Goal: Entertainment & Leisure: Consume media (video, audio)

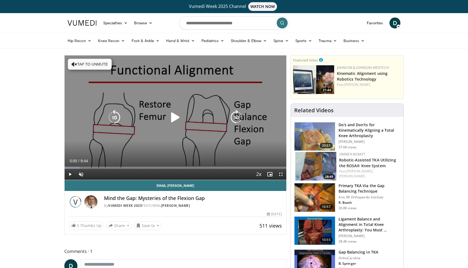
click at [173, 120] on icon "Video Player" at bounding box center [175, 117] width 15 height 15
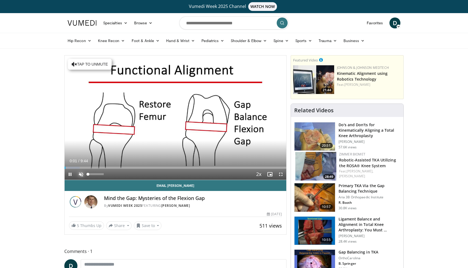
click at [82, 172] on span "Video Player" at bounding box center [81, 174] width 11 height 11
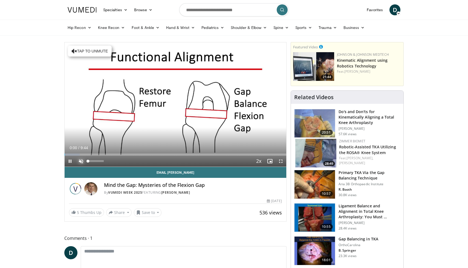
click at [85, 163] on span "Video Player" at bounding box center [81, 161] width 11 height 11
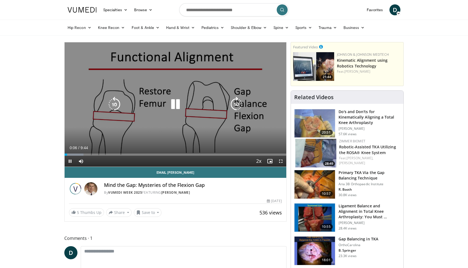
click at [240, 103] on icon "Video Player" at bounding box center [236, 104] width 15 height 15
click at [178, 104] on icon "Video Player" at bounding box center [175, 104] width 15 height 15
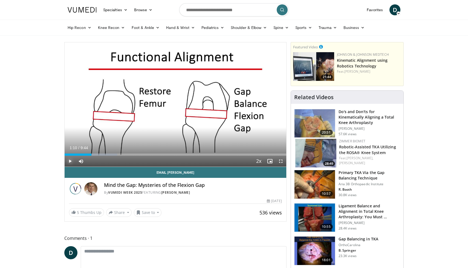
click at [70, 162] on span "Video Player" at bounding box center [70, 161] width 11 height 11
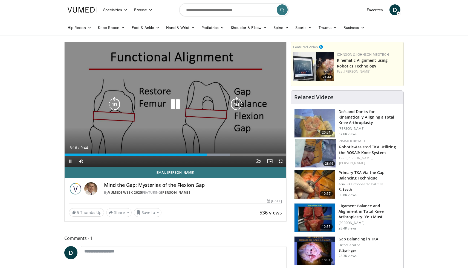
click at [118, 108] on icon "Video Player" at bounding box center [114, 104] width 15 height 15
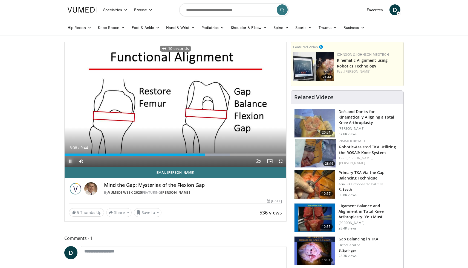
click at [69, 160] on span "Video Player" at bounding box center [70, 161] width 11 height 11
click at [71, 164] on span "Video Player" at bounding box center [70, 161] width 11 height 11
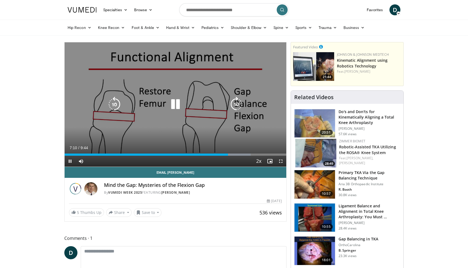
click at [233, 106] on icon "Video Player" at bounding box center [236, 104] width 15 height 15
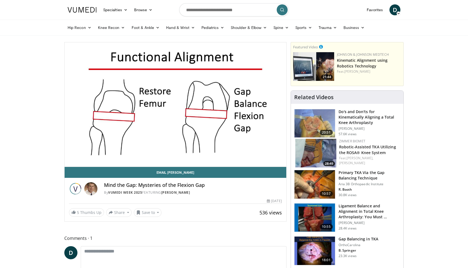
click at [233, 106] on div "20 seconds Tap to unmute" at bounding box center [176, 104] width 222 height 124
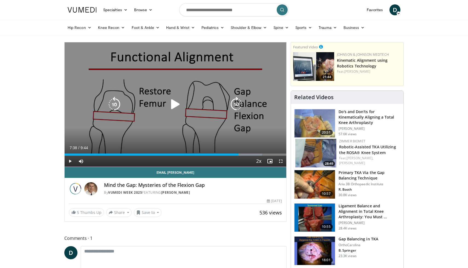
click at [236, 100] on icon "Video Player" at bounding box center [236, 104] width 15 height 15
click at [173, 103] on icon "Video Player" at bounding box center [175, 104] width 15 height 15
click at [237, 101] on icon "Video Player" at bounding box center [236, 104] width 15 height 15
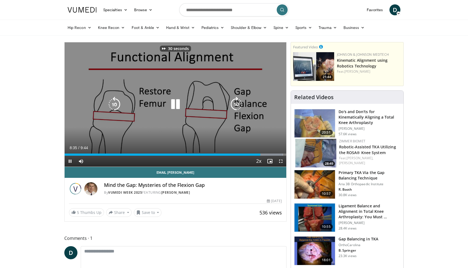
click at [237, 101] on icon "Video Player" at bounding box center [236, 104] width 15 height 15
